Goal: Information Seeking & Learning: Find specific fact

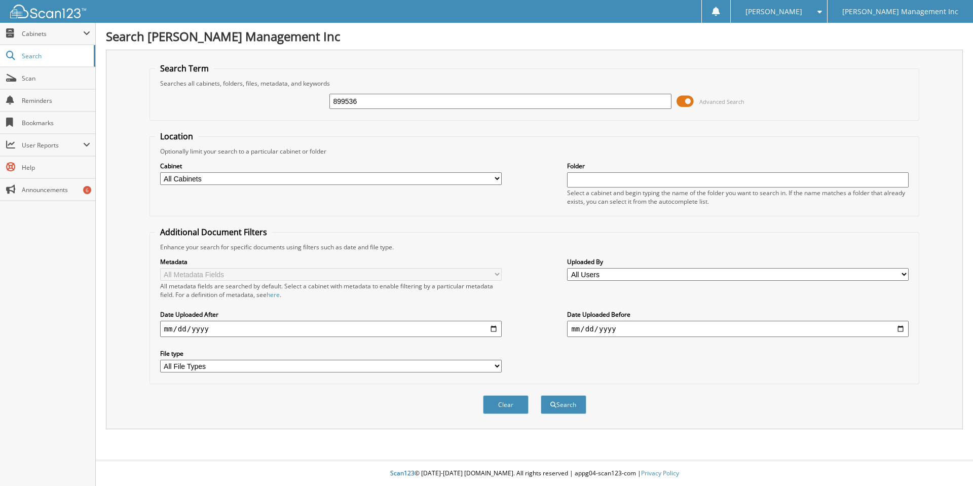
type input "899536"
click at [541, 395] on button "Search" at bounding box center [564, 404] width 46 height 19
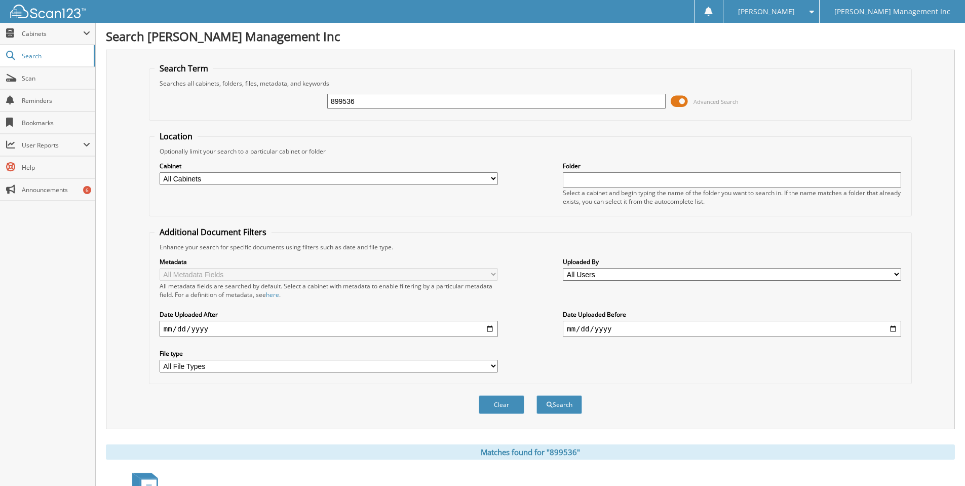
click at [589, 178] on input "text" at bounding box center [732, 179] width 339 height 15
type input "899536"
click at [556, 405] on button "Search" at bounding box center [560, 404] width 46 height 19
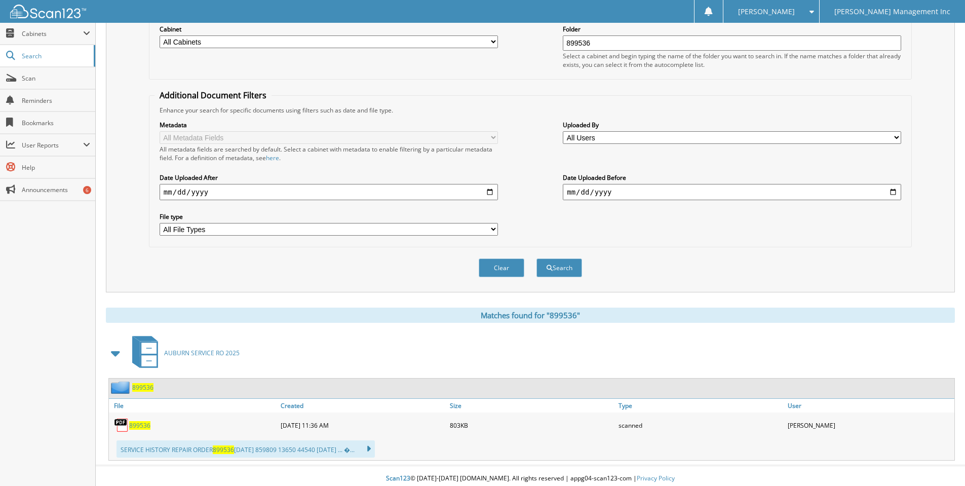
scroll to position [142, 0]
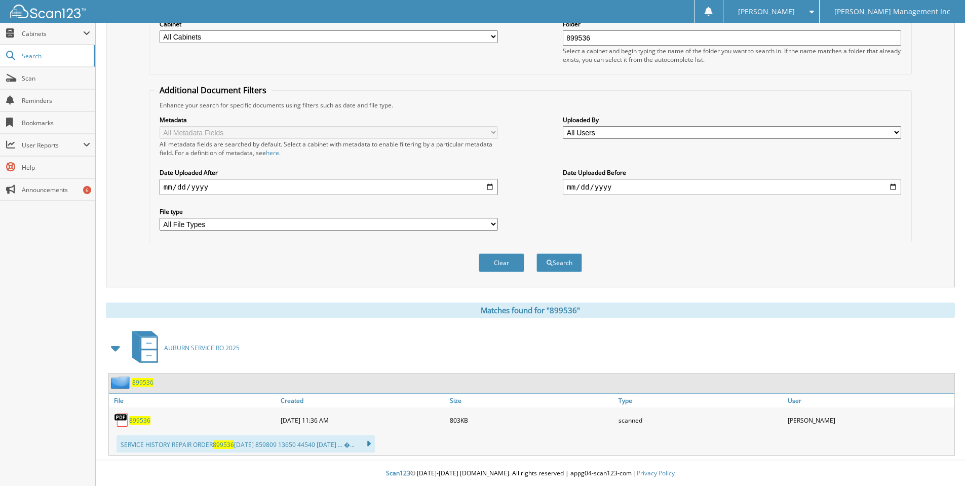
click at [141, 419] on span "899536" at bounding box center [139, 420] width 21 height 9
